Goal: Task Accomplishment & Management: Manage account settings

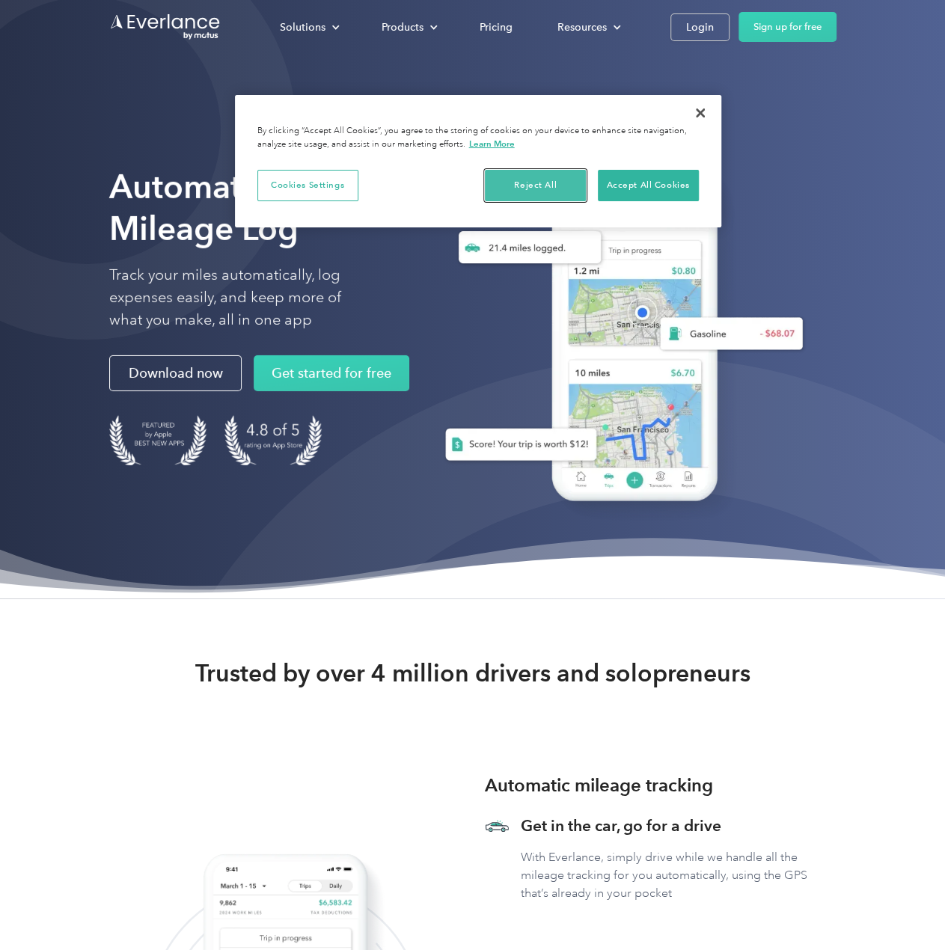
click at [568, 182] on button "Reject All" at bounding box center [535, 185] width 101 height 31
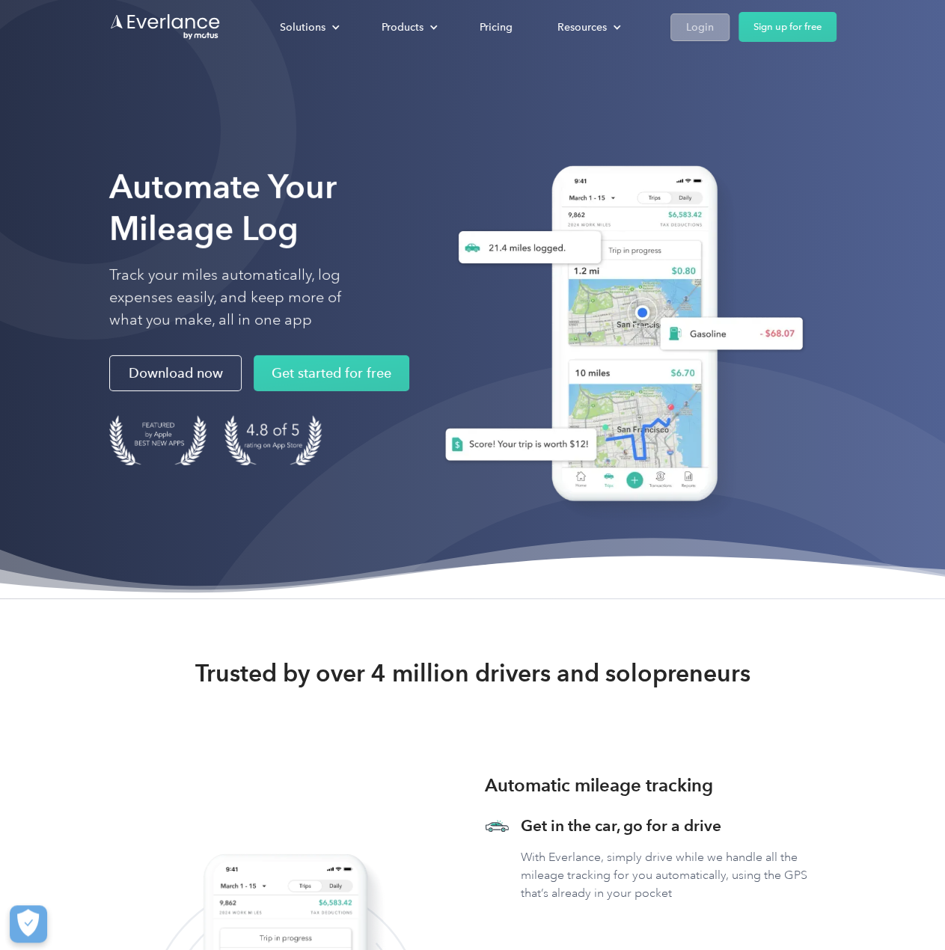
click at [697, 25] on div "Login" at bounding box center [700, 27] width 28 height 19
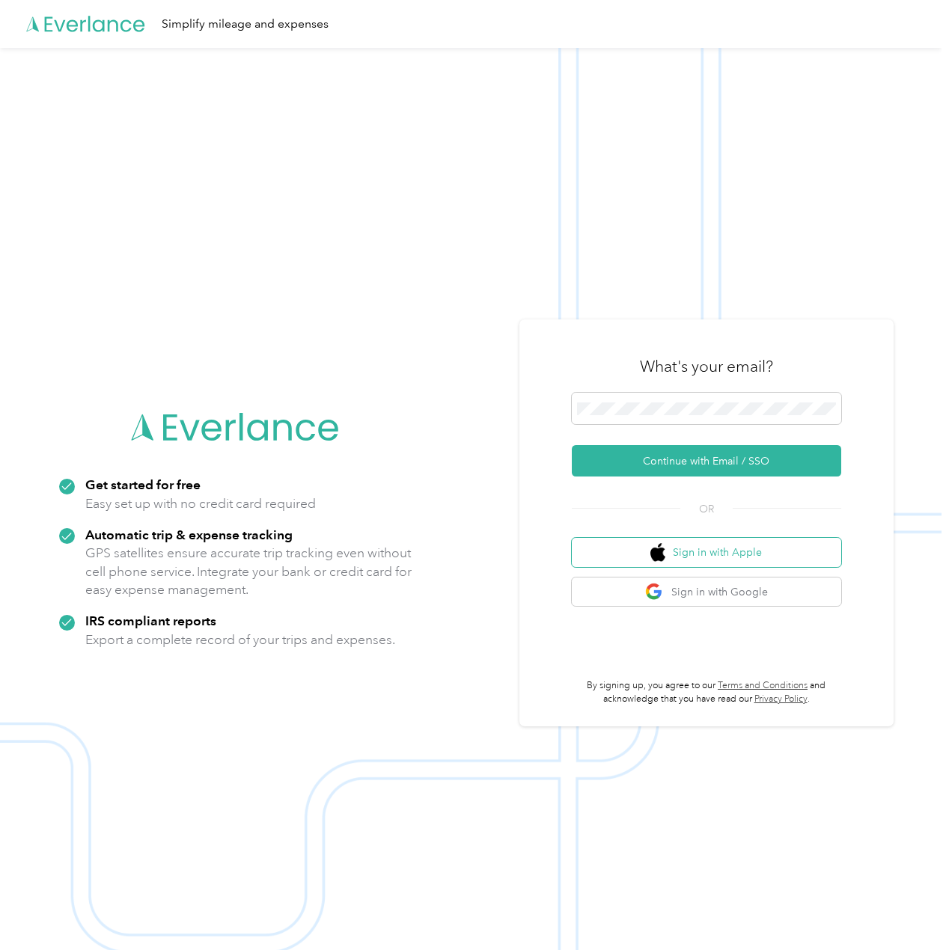
click at [814, 548] on button "Sign in with Apple" at bounding box center [706, 552] width 269 height 29
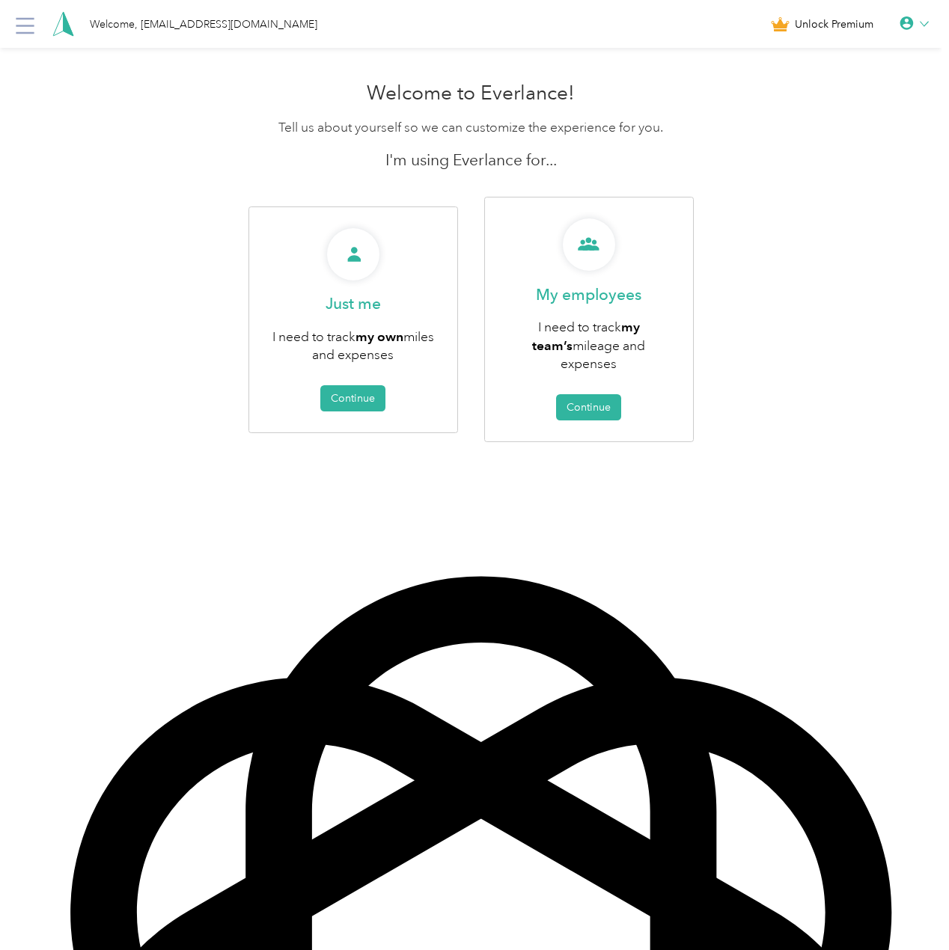
click at [910, 21] on icon at bounding box center [905, 22] width 13 height 13
click at [875, 343] on div "Welcome to Everlance! Tell us about yourself so we can customize the experience…" at bounding box center [470, 294] width 941 height 441
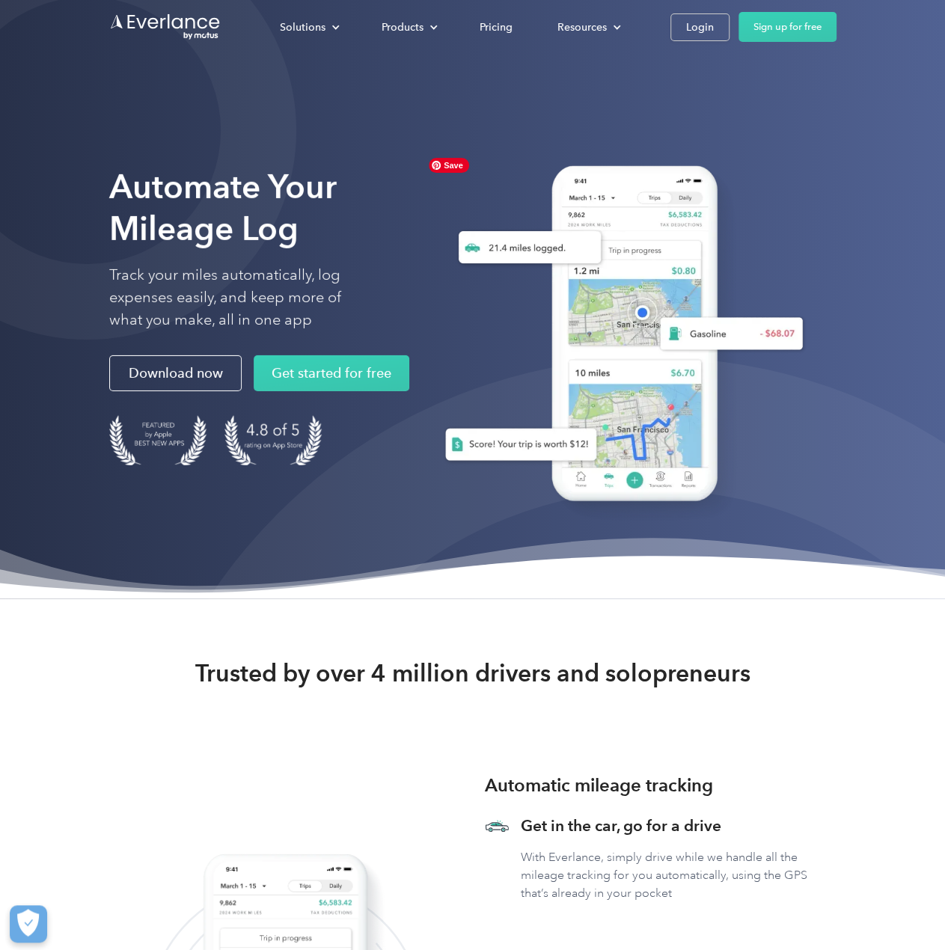
drag, startPoint x: 802, startPoint y: 344, endPoint x: 833, endPoint y: 322, distance: 38.2
click at [802, 344] on img at bounding box center [618, 336] width 394 height 373
click at [688, 26] on div "Login" at bounding box center [700, 27] width 28 height 19
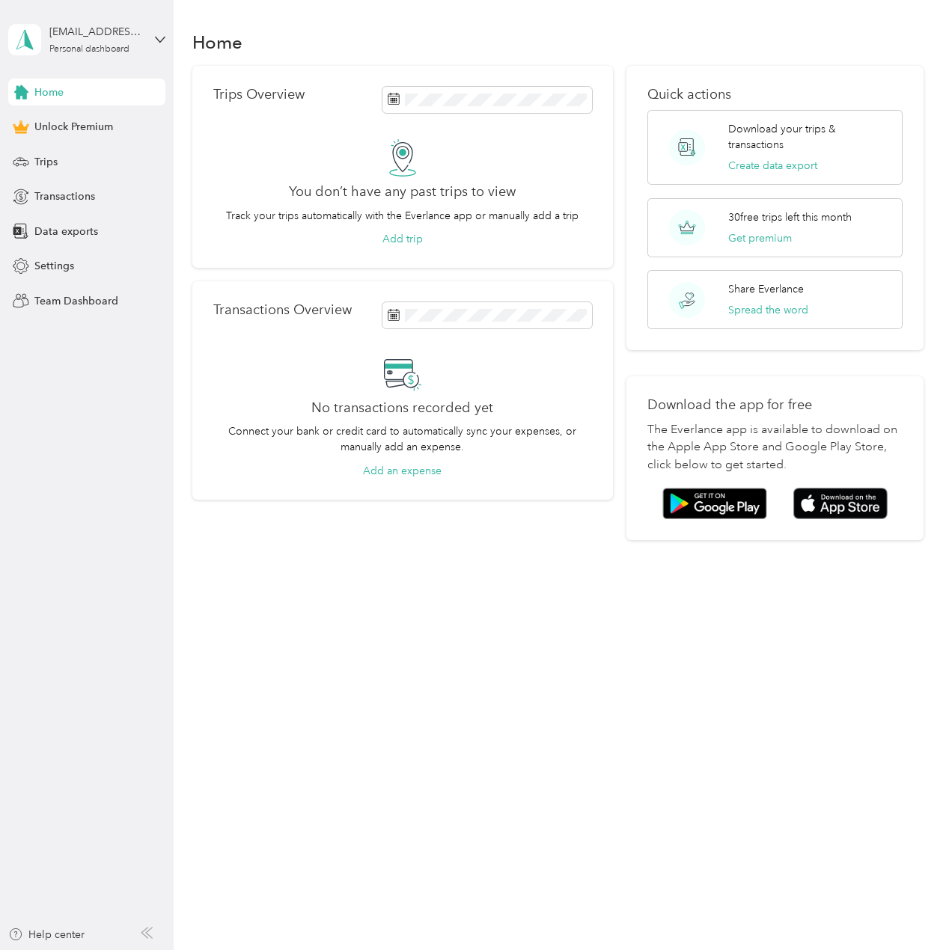
click at [147, 48] on div "[EMAIL_ADDRESS][DOMAIN_NAME] Personal dashboard" at bounding box center [86, 39] width 157 height 52
click at [49, 117] on div "Log out" at bounding box center [51, 117] width 58 height 16
